Goal: Information Seeking & Learning: Learn about a topic

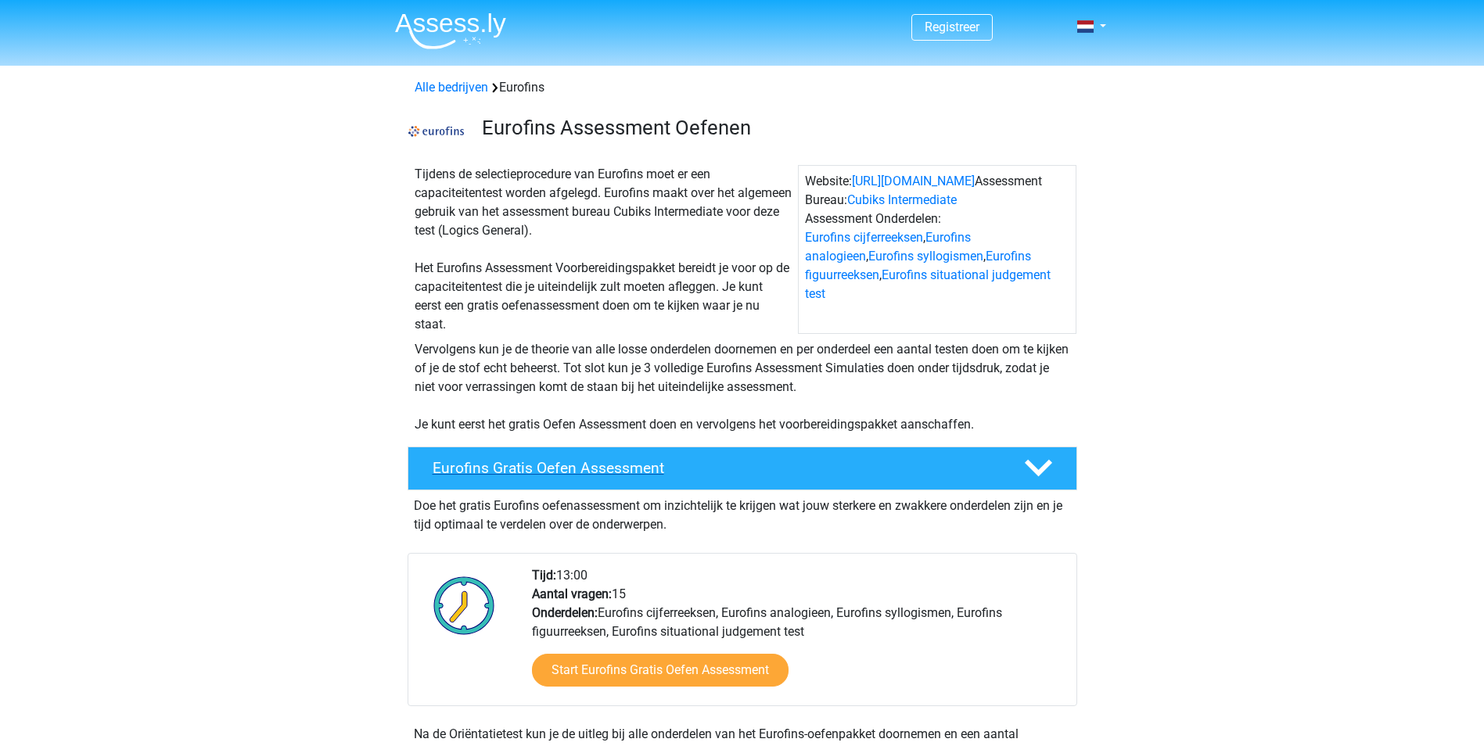
click at [525, 465] on h4 "Eurofins Gratis Oefen Assessment" at bounding box center [716, 468] width 566 height 18
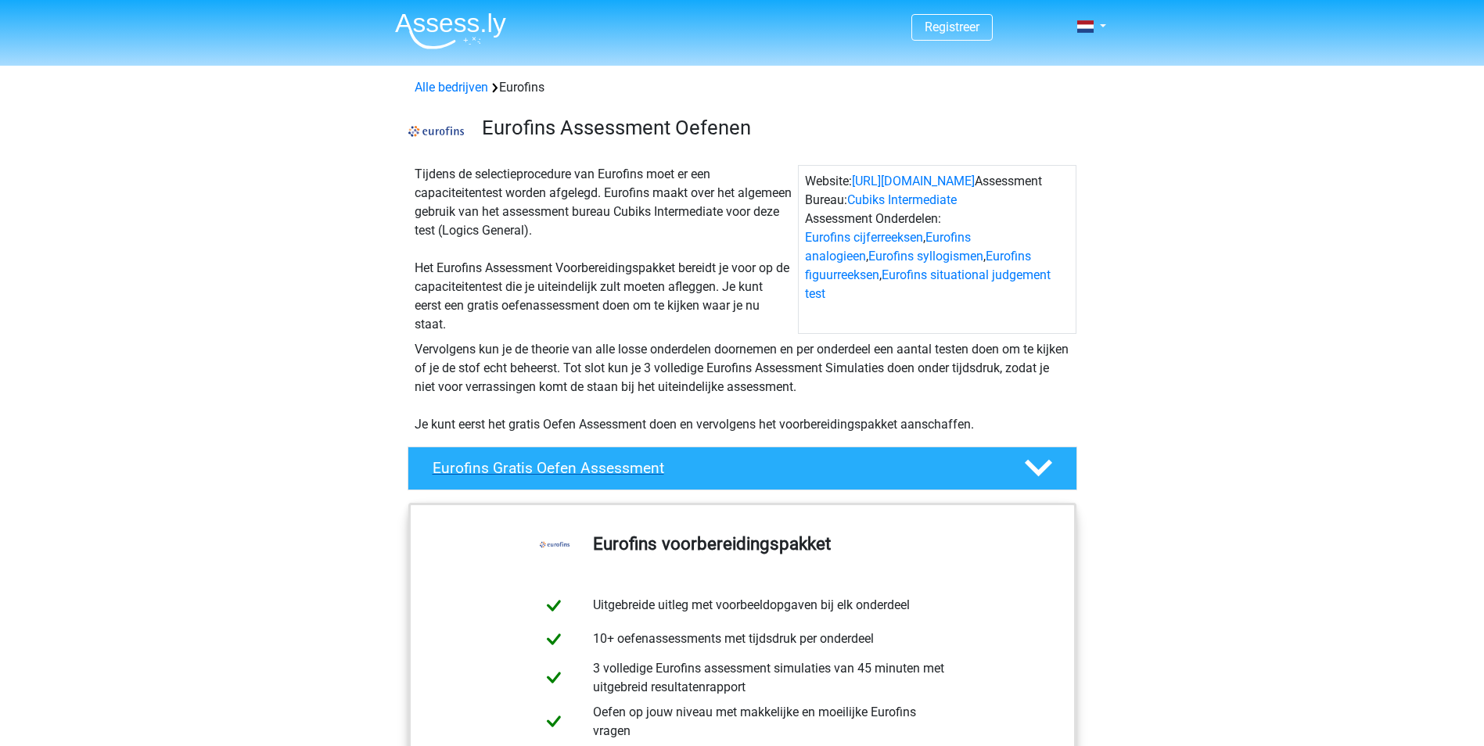
click at [525, 465] on h4 "Eurofins Gratis Oefen Assessment" at bounding box center [716, 468] width 566 height 18
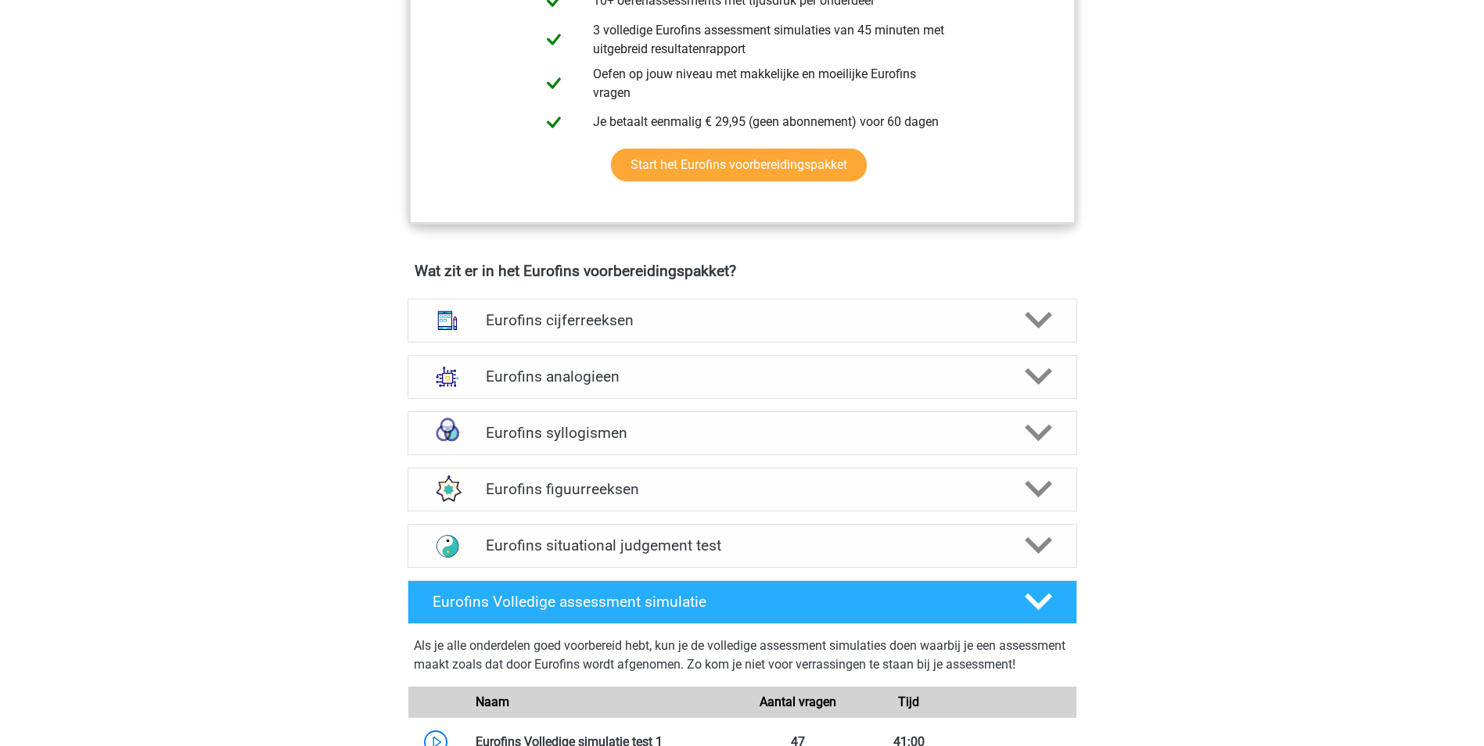
scroll to position [939, 0]
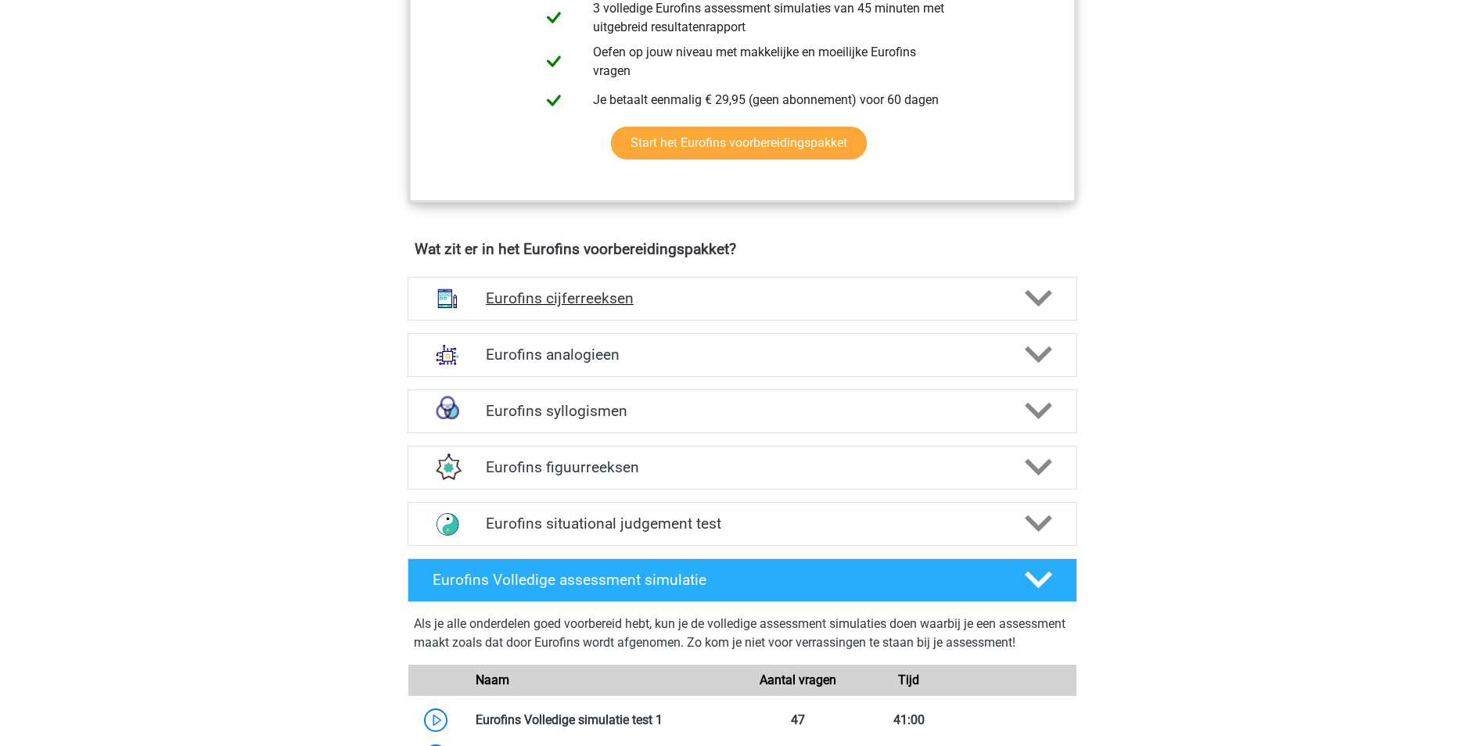
click at [1033, 298] on polygon at bounding box center [1038, 298] width 27 height 17
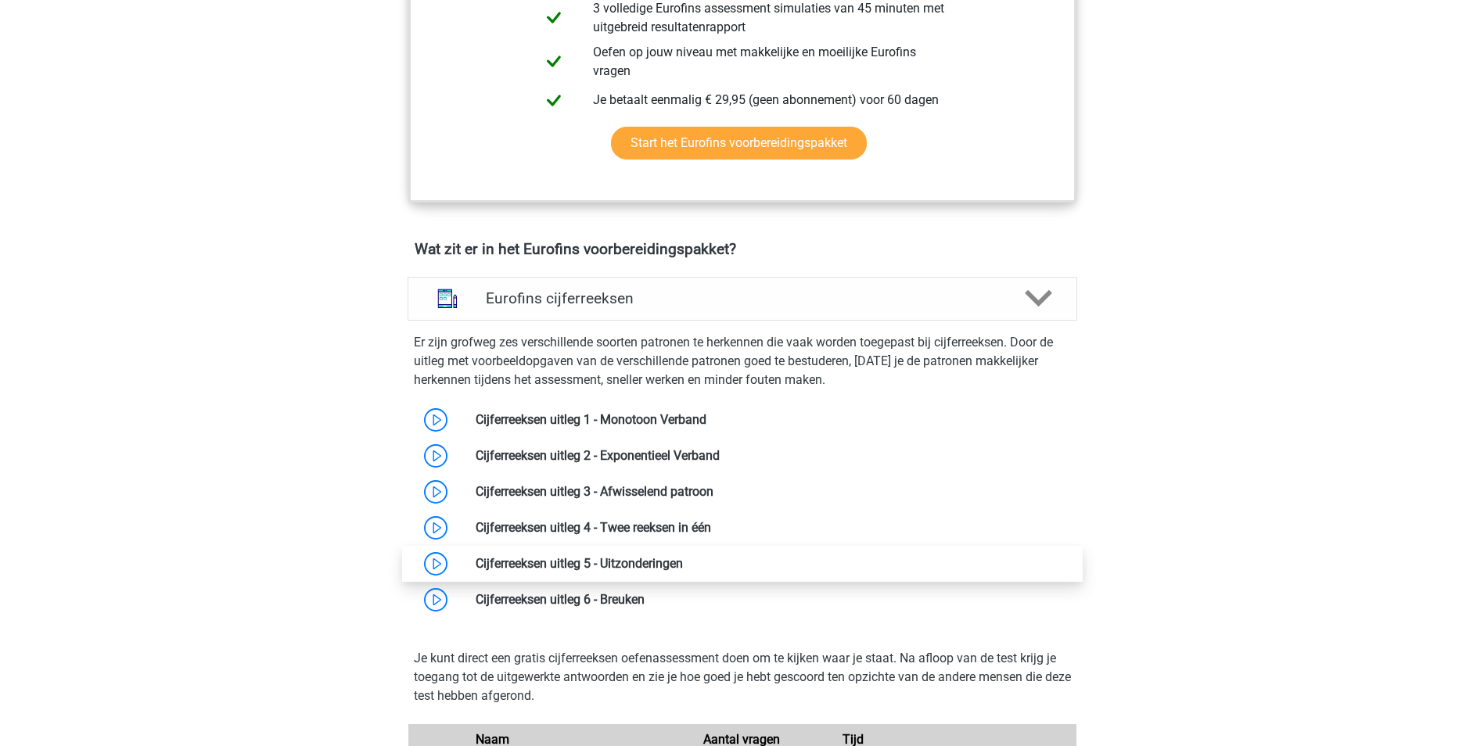
click at [683, 565] on link at bounding box center [683, 563] width 0 height 15
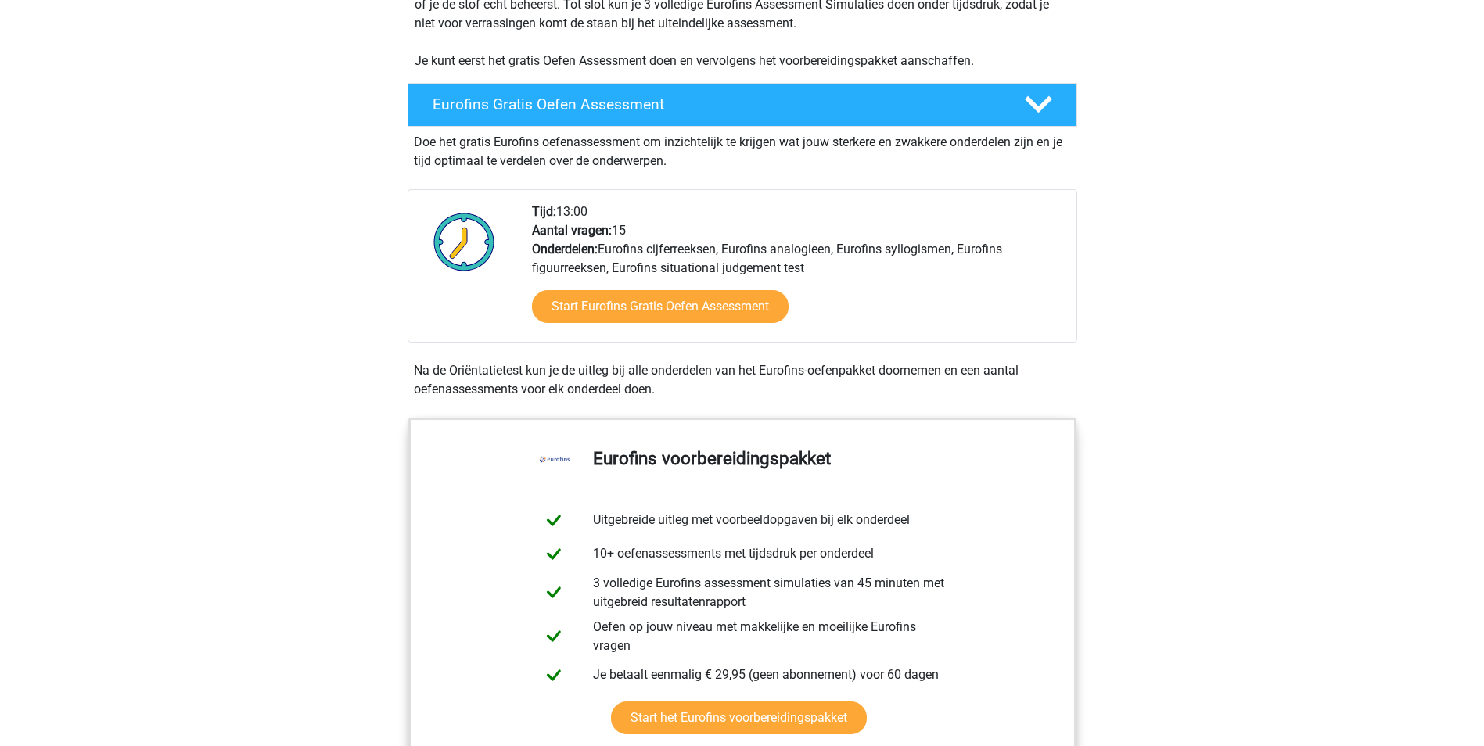
scroll to position [313, 0]
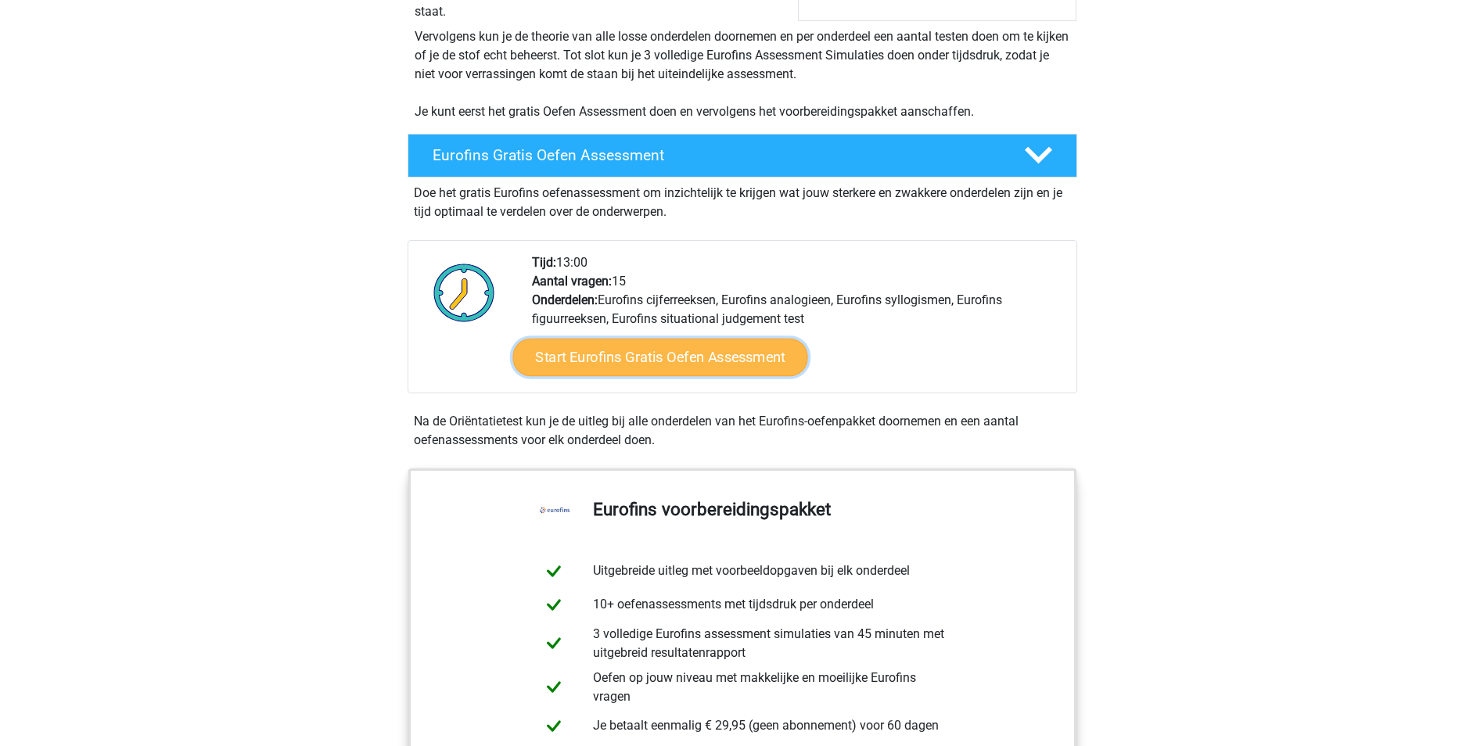
click at [688, 360] on link "Start Eurofins Gratis Oefen Assessment" at bounding box center [659, 358] width 295 height 38
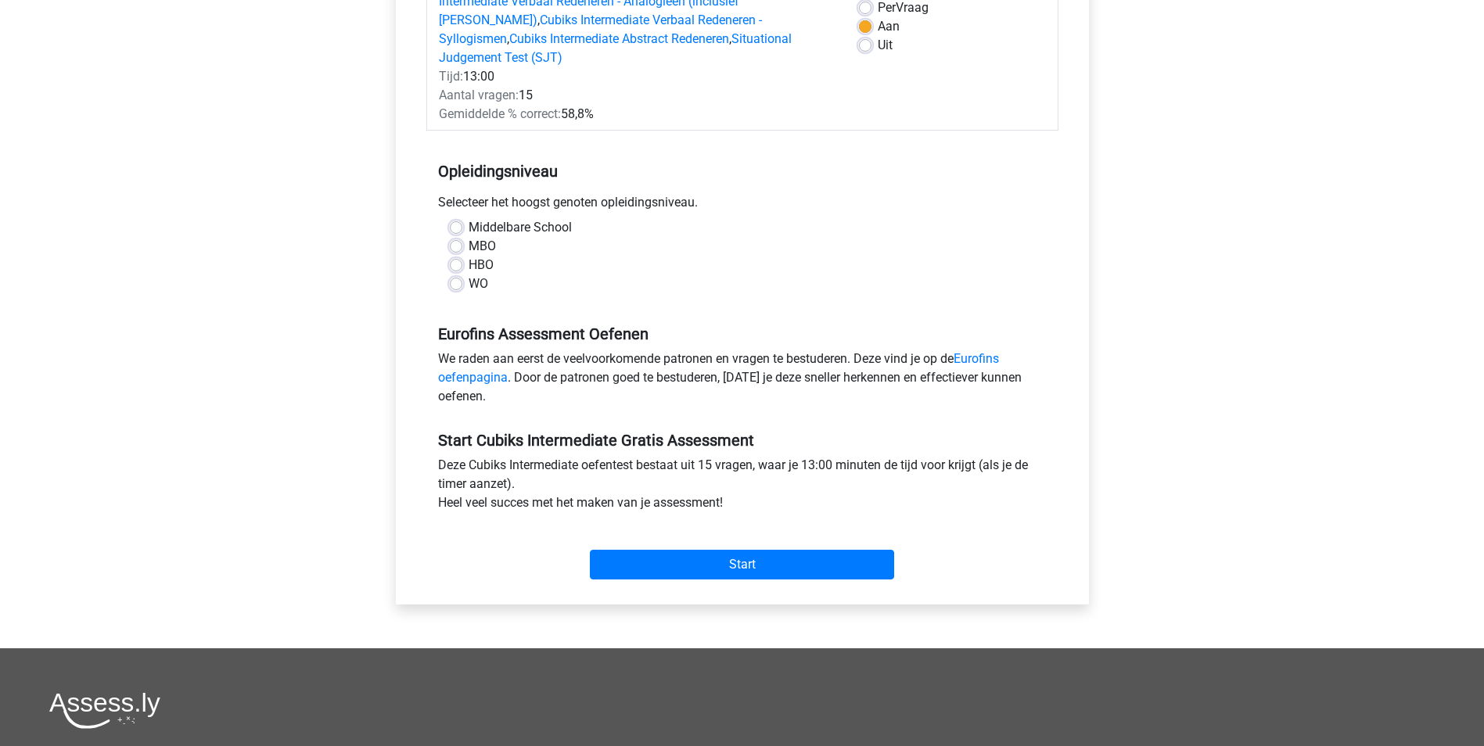
scroll to position [313, 0]
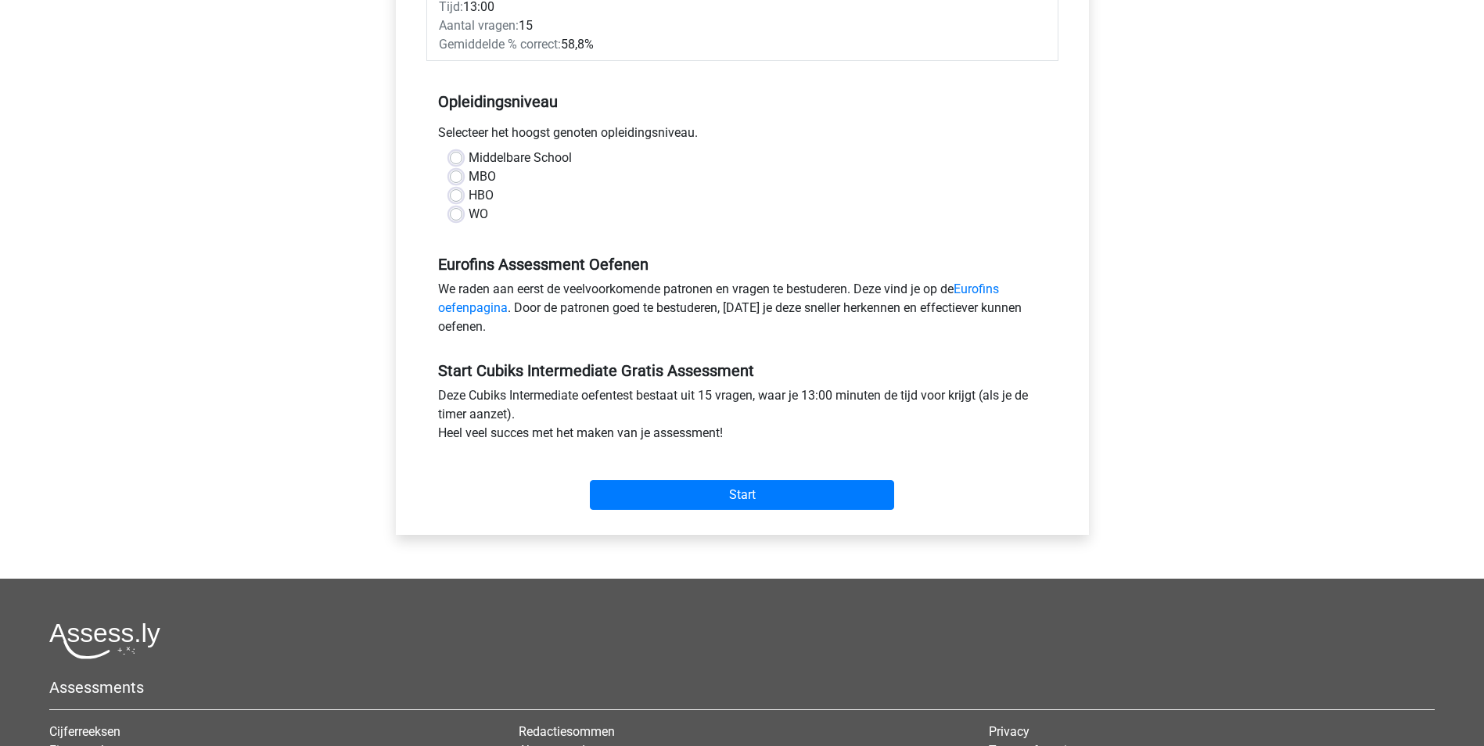
click at [469, 186] on label "HBO" at bounding box center [481, 195] width 25 height 19
click at [458, 186] on input "HBO" at bounding box center [456, 194] width 13 height 16
radio input "true"
click at [705, 480] on input "Start" at bounding box center [742, 495] width 304 height 30
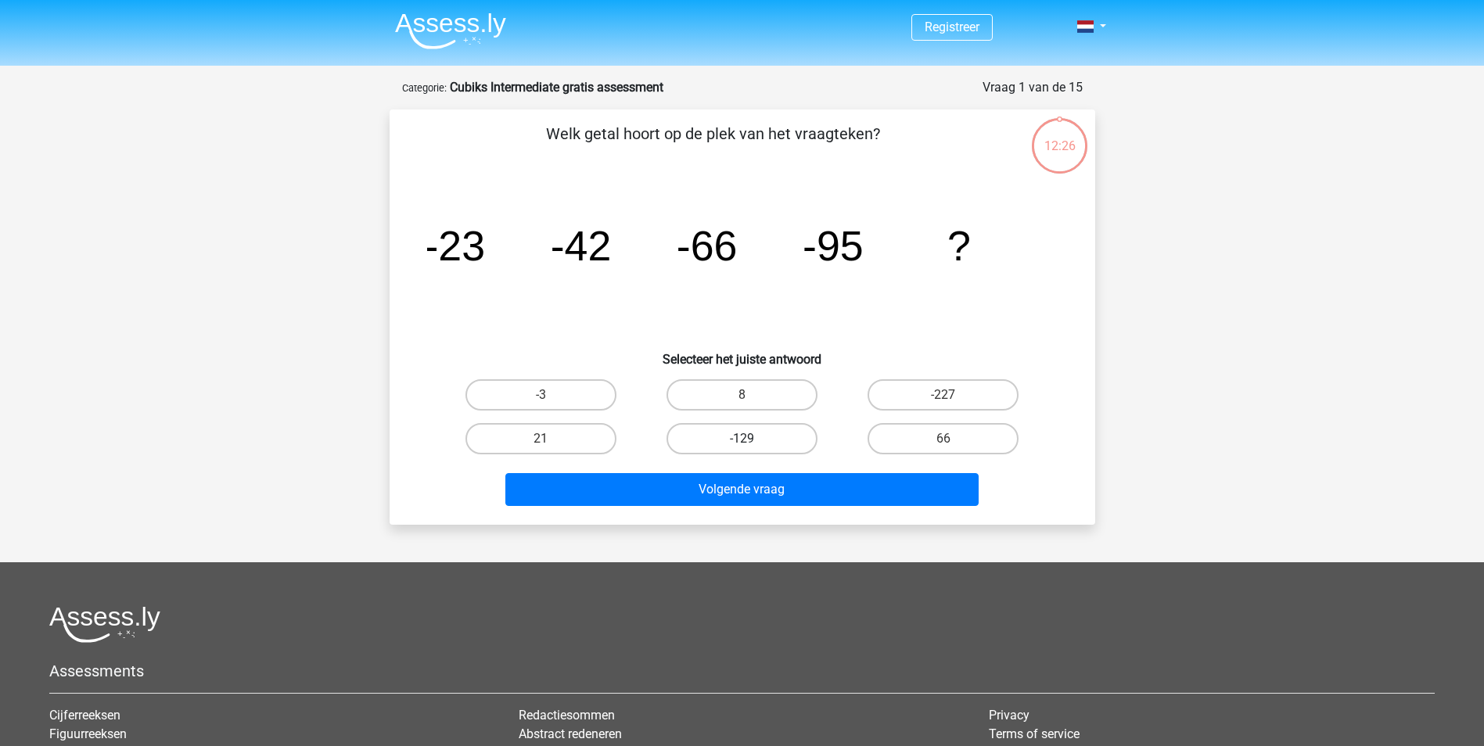
click at [705, 433] on label "-129" at bounding box center [741, 438] width 151 height 31
click at [742, 439] on input "-129" at bounding box center [747, 444] width 10 height 10
radio input "true"
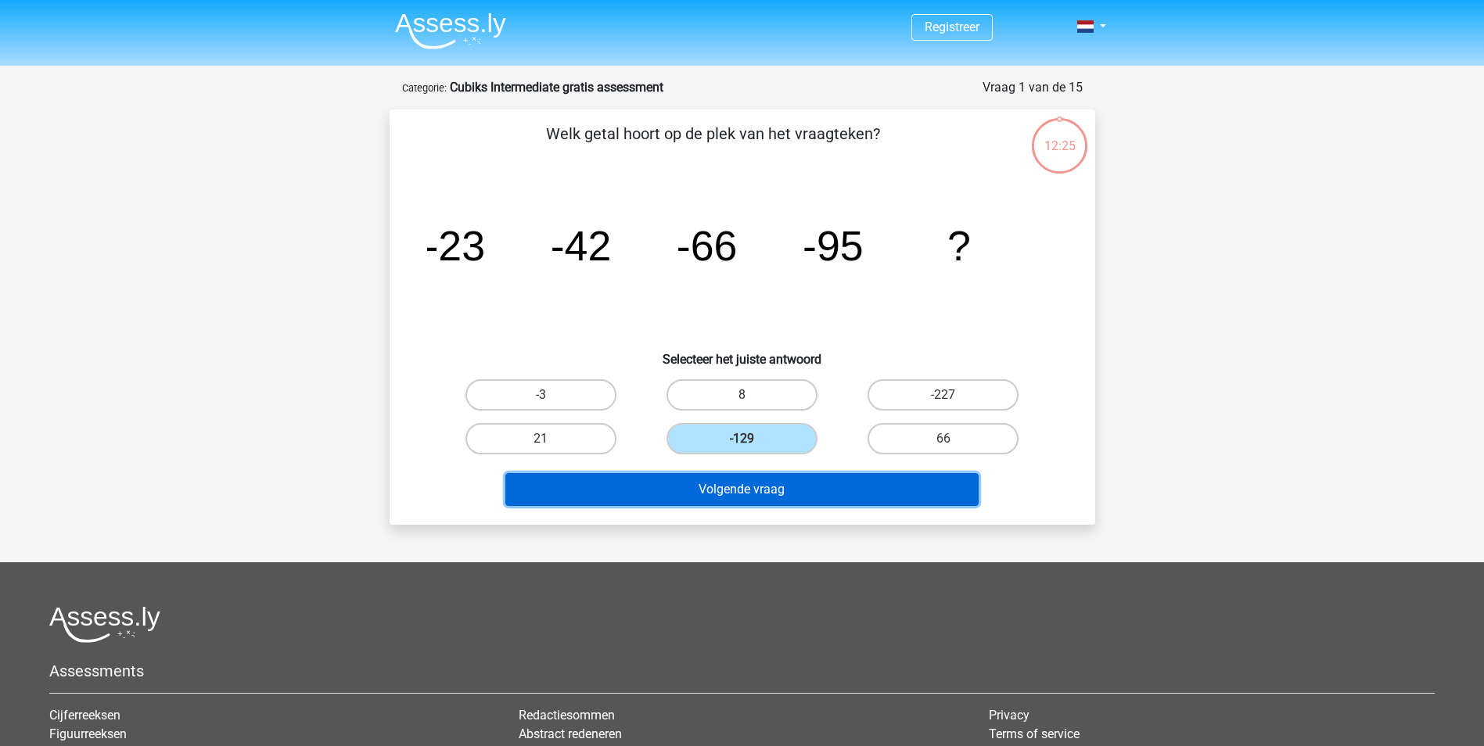
click at [738, 499] on button "Volgende vraag" at bounding box center [741, 489] width 473 height 33
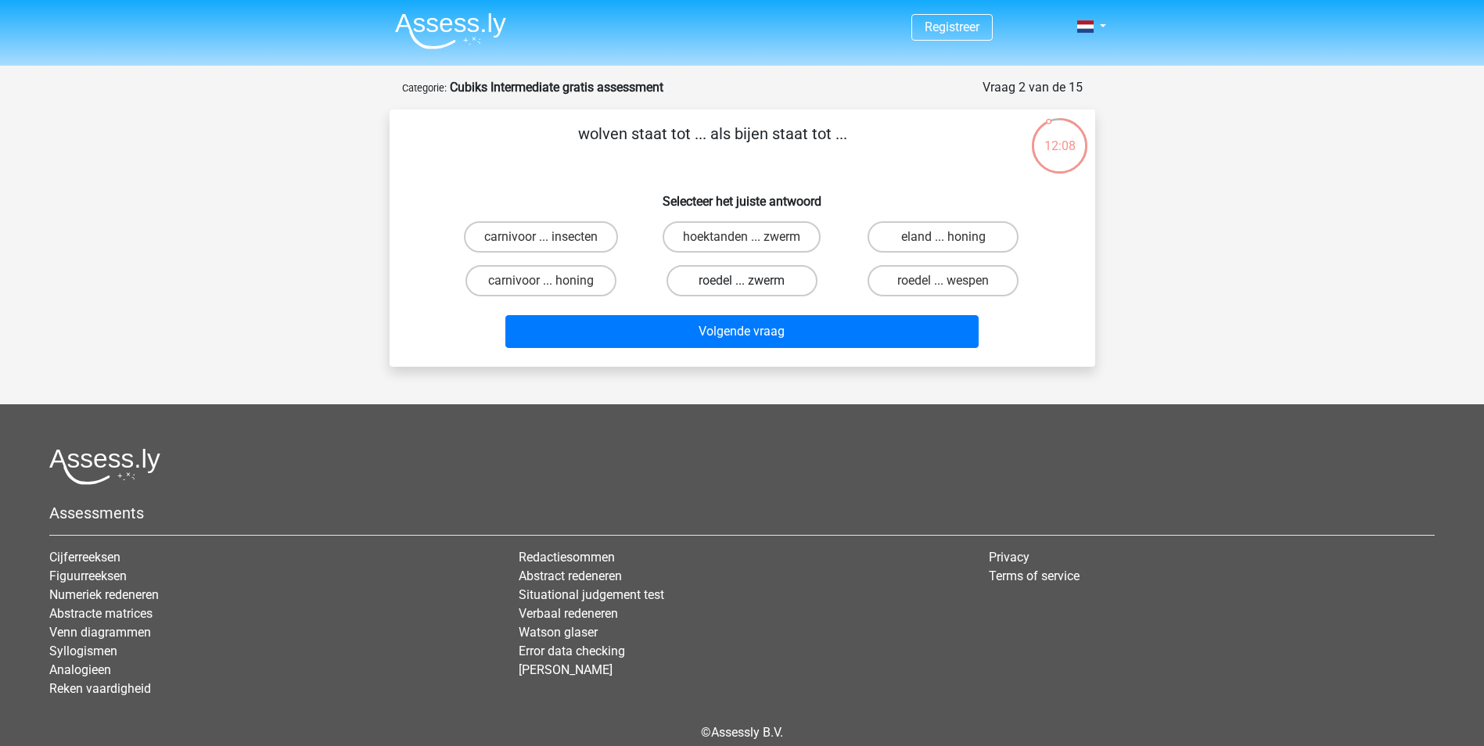
click at [781, 284] on label "roedel ... zwerm" at bounding box center [741, 280] width 151 height 31
click at [752, 284] on input "roedel ... zwerm" at bounding box center [747, 286] width 10 height 10
radio input "true"
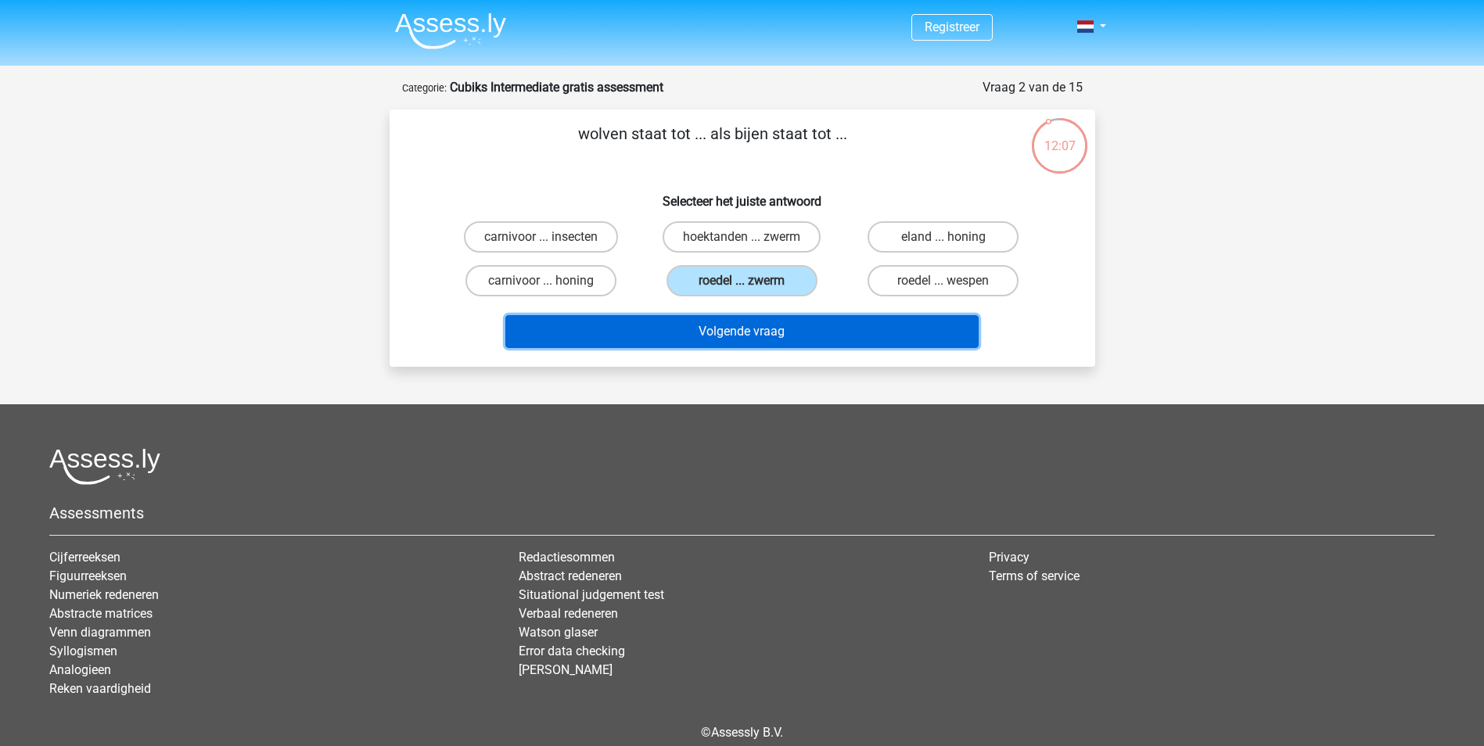
click at [781, 322] on button "Volgende vraag" at bounding box center [741, 331] width 473 height 33
